Goal: Navigation & Orientation: Find specific page/section

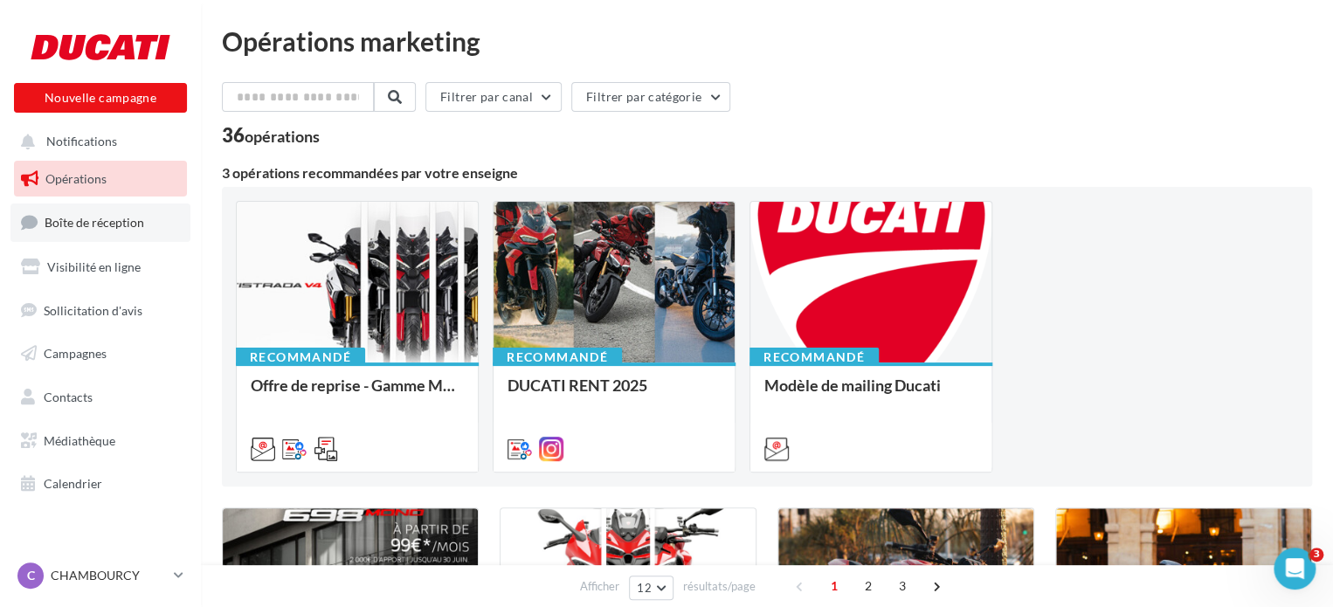
click at [107, 223] on span "Boîte de réception" at bounding box center [95, 222] width 100 height 15
